Goal: Task Accomplishment & Management: Check status

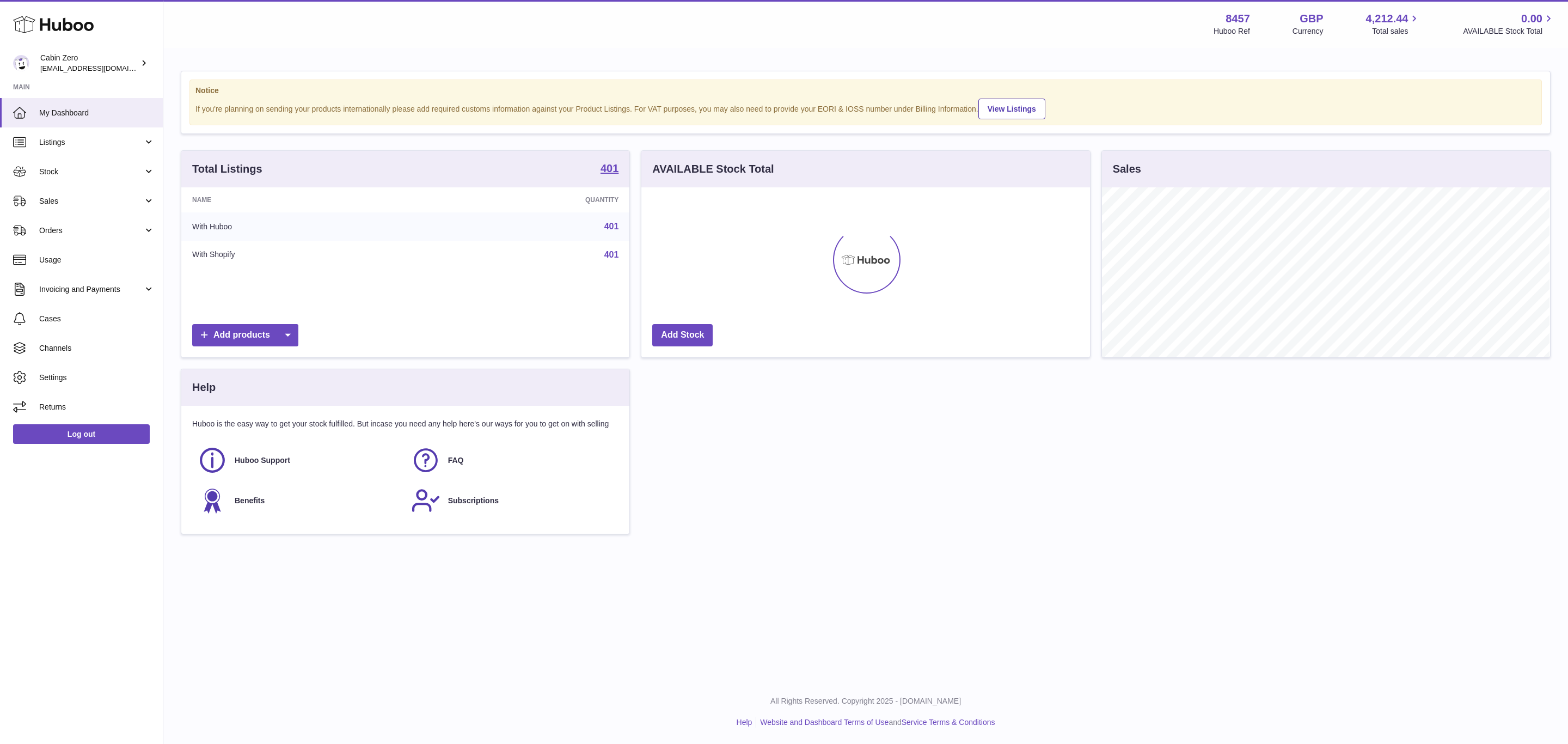
scroll to position [170, 447]
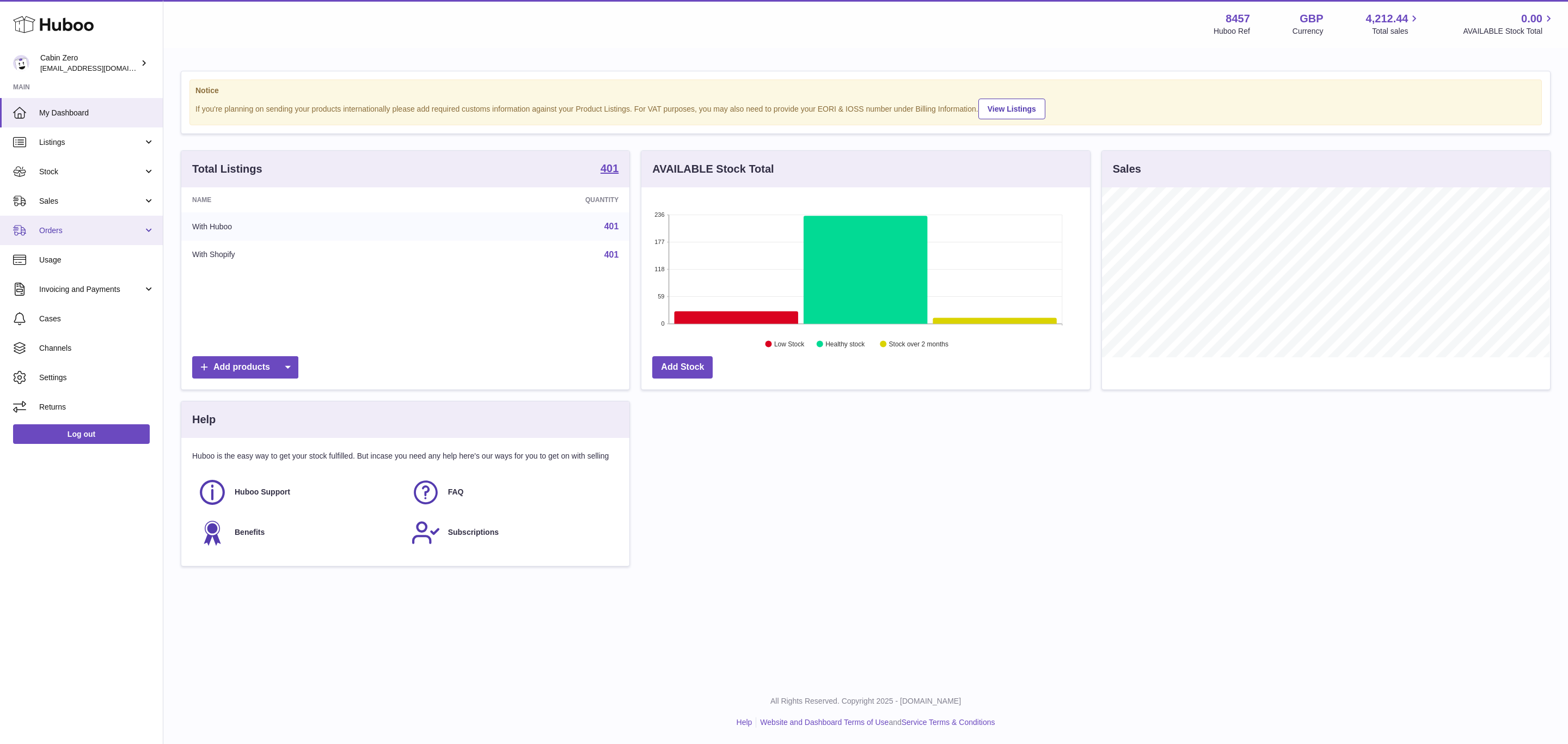
click at [49, 223] on link "Orders" at bounding box center [81, 230] width 163 height 30
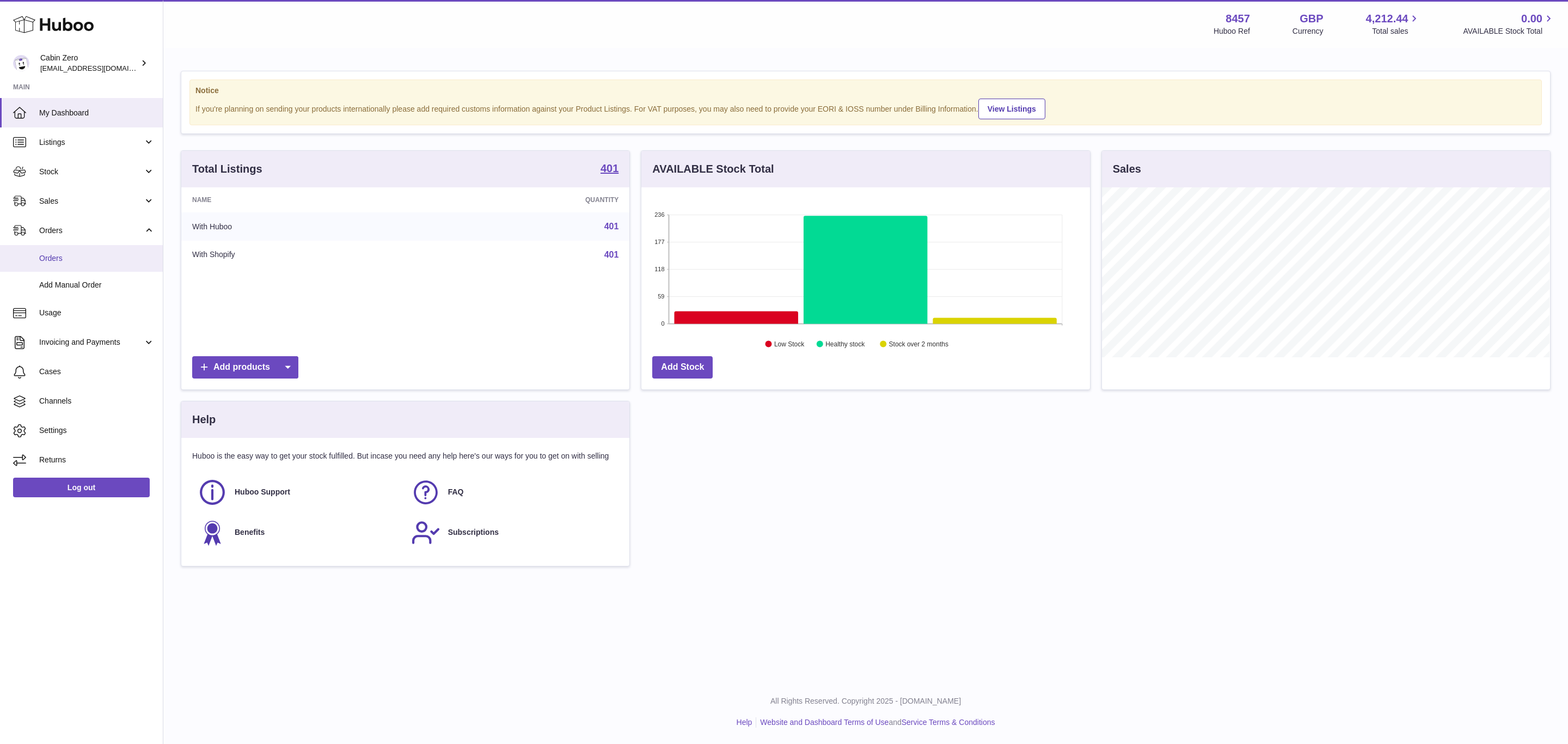
click at [58, 265] on link "Orders" at bounding box center [81, 258] width 163 height 27
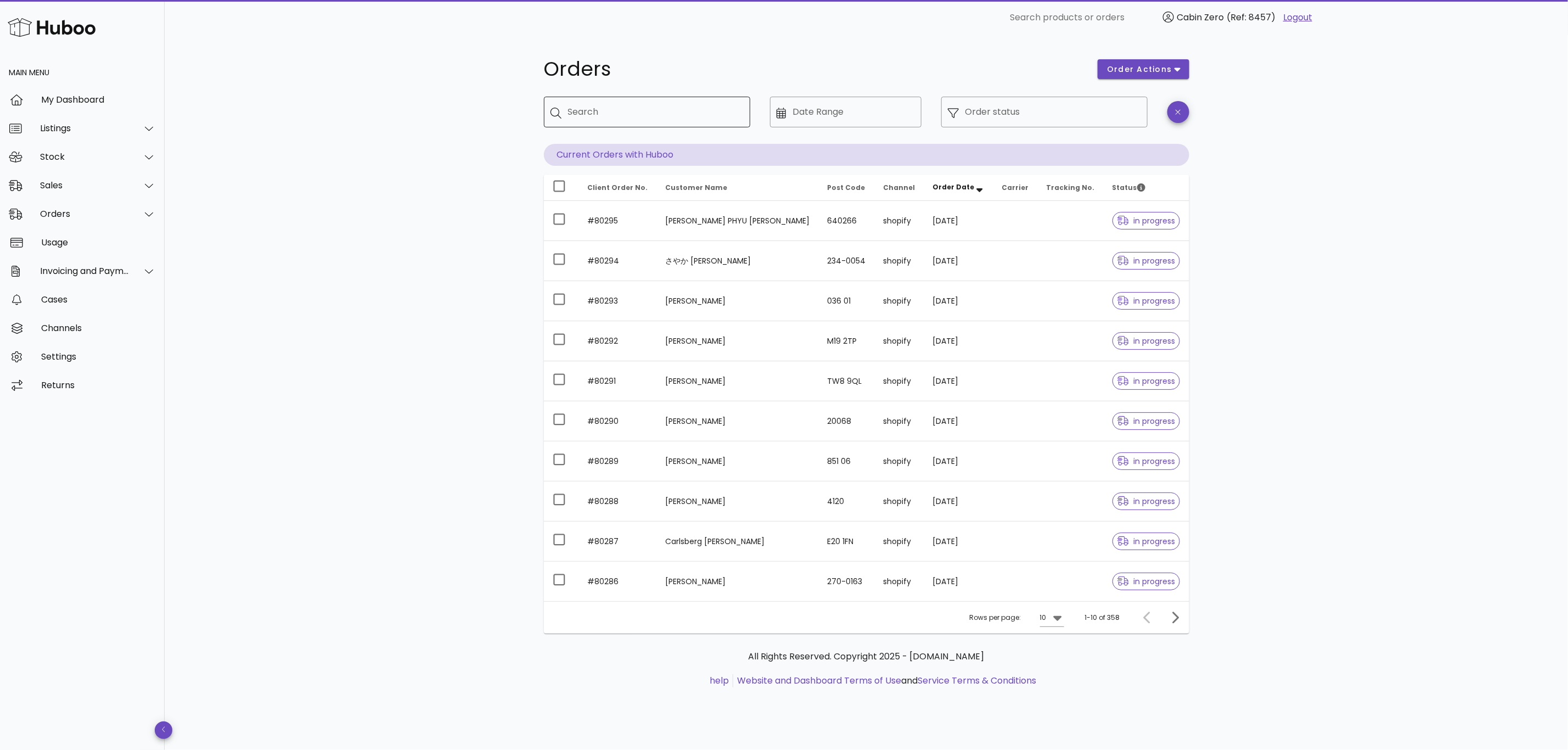
click at [602, 114] on input "Search" at bounding box center [655, 112] width 173 height 17
click at [572, 116] on input "Search" at bounding box center [655, 112] width 173 height 17
type input "*****"
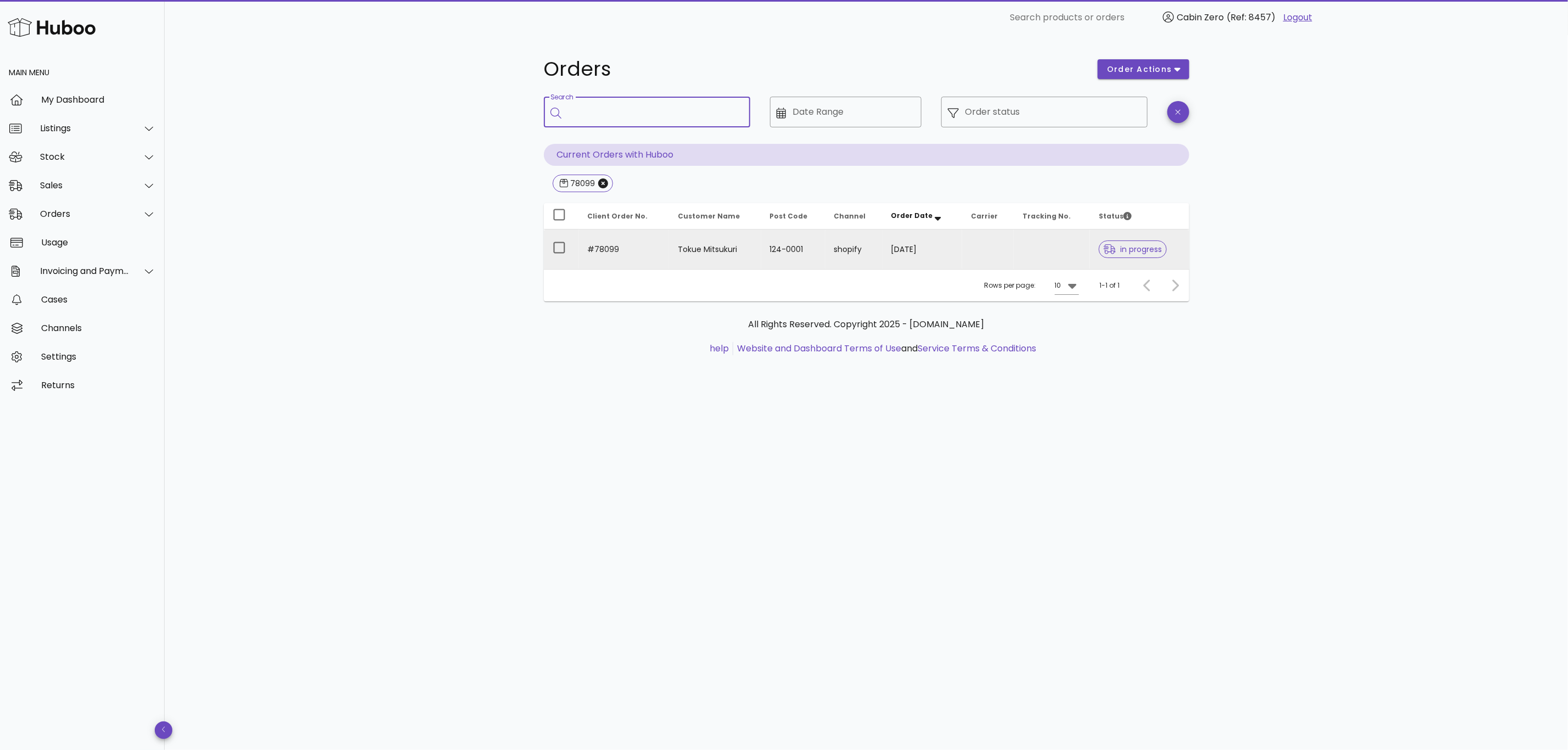
click at [1080, 251] on td at bounding box center [1051, 249] width 76 height 39
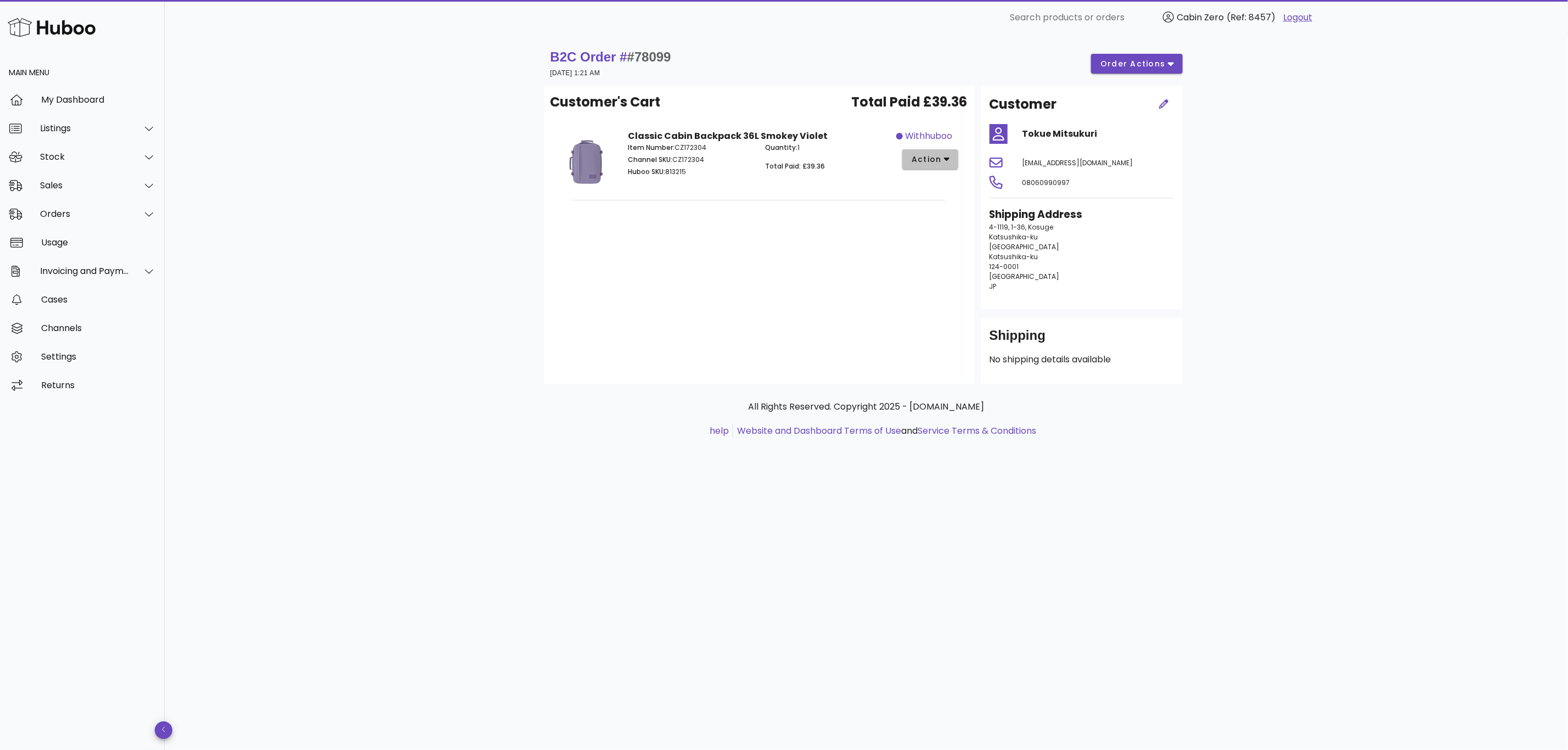
click at [937, 159] on span "action" at bounding box center [926, 160] width 30 height 12
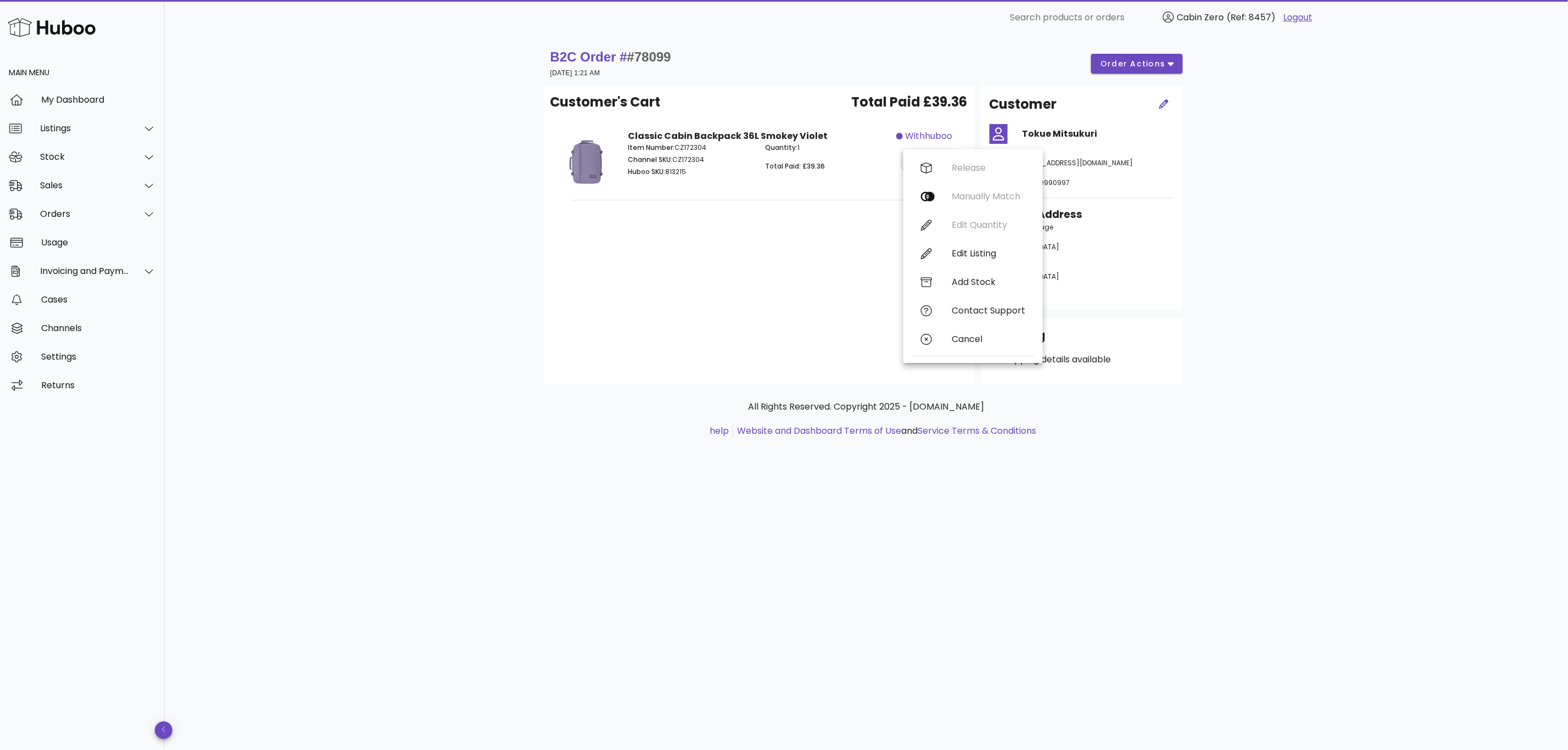
click at [727, 272] on div "Customer's Cart Total Paid £39.36 Classic Cabin Backpack 36L Smokey Violet Item…" at bounding box center [759, 235] width 430 height 298
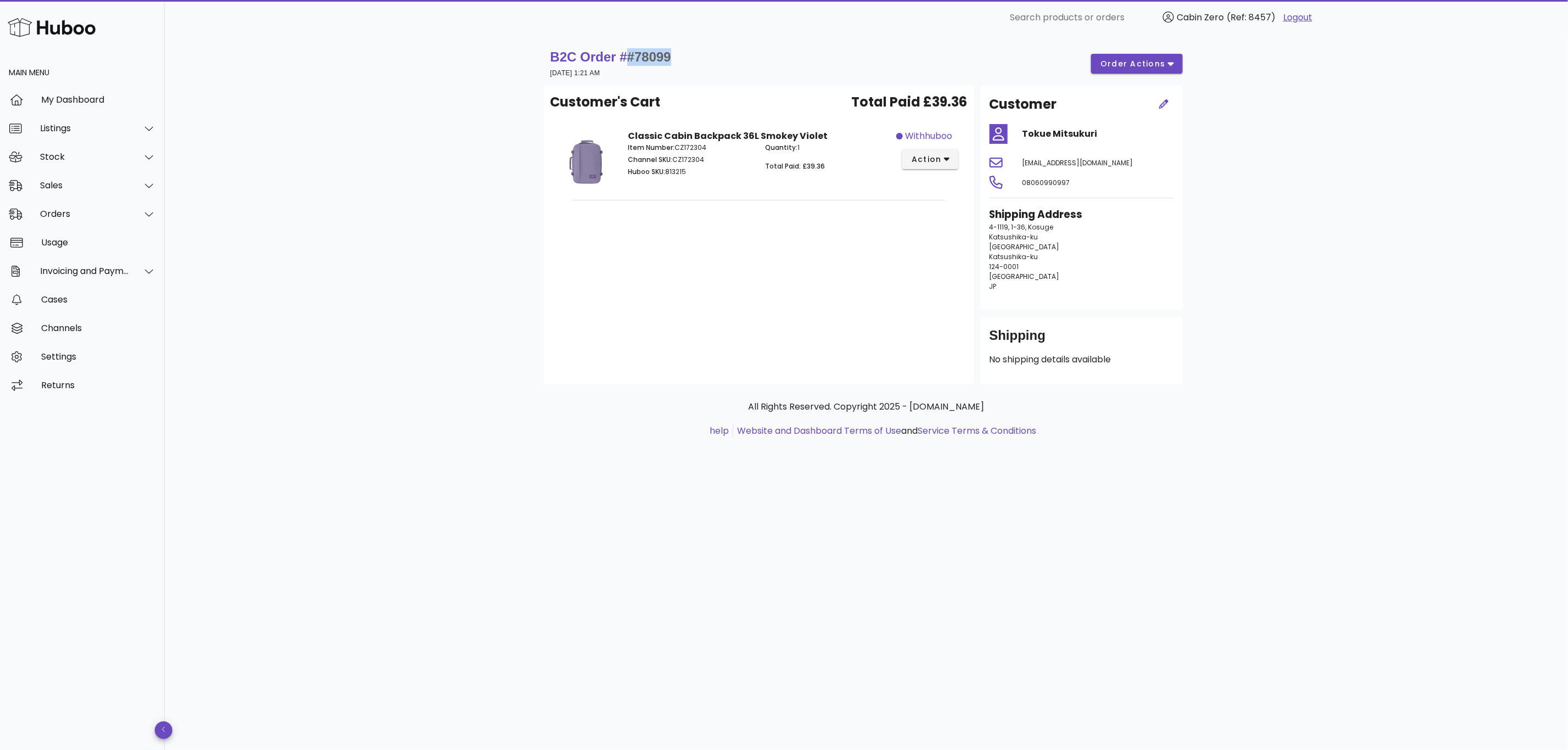
drag, startPoint x: 672, startPoint y: 53, endPoint x: 626, endPoint y: 63, distance: 47.1
click at [626, 63] on div "B2C Order # #78099 01 September 2025 at 1:21 AM order actions" at bounding box center [866, 64] width 632 height 30
click at [422, 287] on div "B2C Order # #78099 01 September 2025 at 1:21 AM order actions Customer's Cart T…" at bounding box center [866, 392] width 1403 height 714
